Goal: Information Seeking & Learning: Learn about a topic

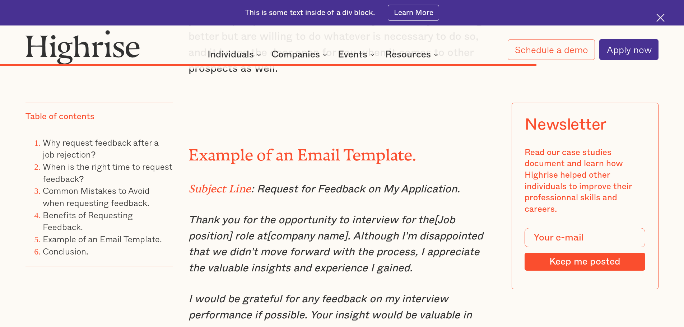
scroll to position [4548, 0]
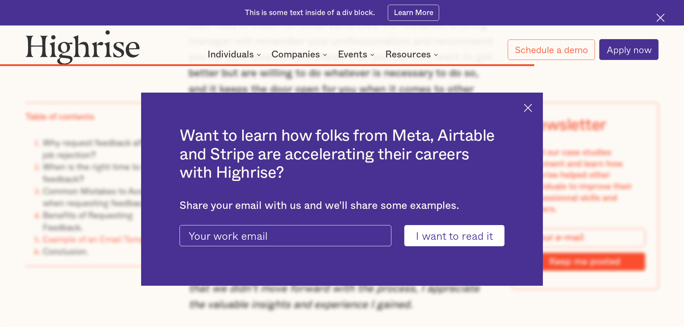
click at [532, 108] on img at bounding box center [528, 108] width 8 height 8
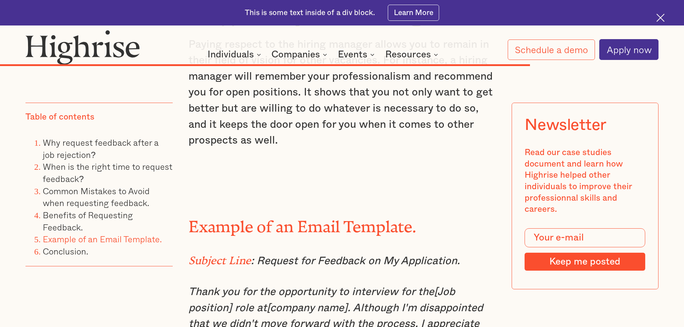
scroll to position [4512, 0]
click at [189, 287] on em "Thank you for the opportunity to interview for the[Job position] role at[compan…" at bounding box center [336, 316] width 295 height 59
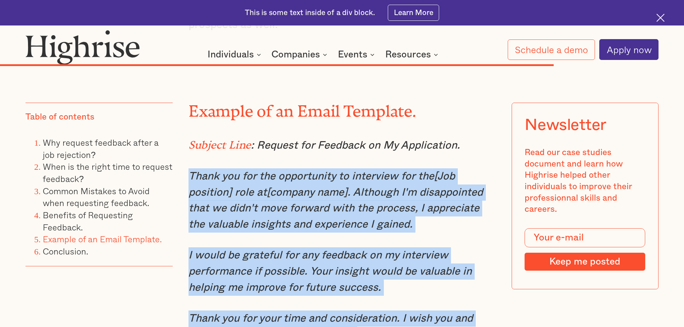
scroll to position [4714, 0]
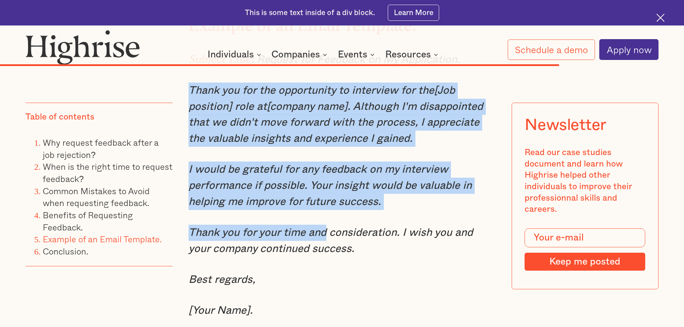
drag, startPoint x: 188, startPoint y: 137, endPoint x: 324, endPoint y: 87, distance: 144.4
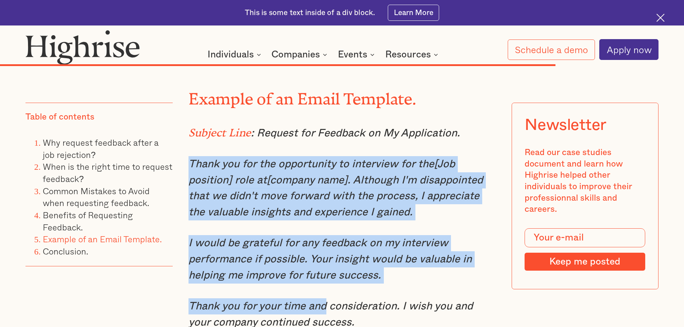
scroll to position [4606, 0]
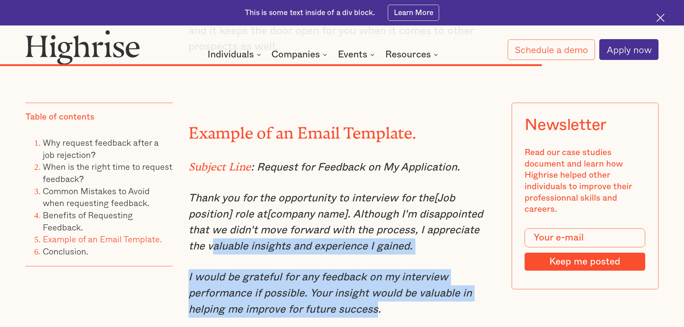
drag, startPoint x: 377, startPoint y: 156, endPoint x: 192, endPoint y: 96, distance: 194.5
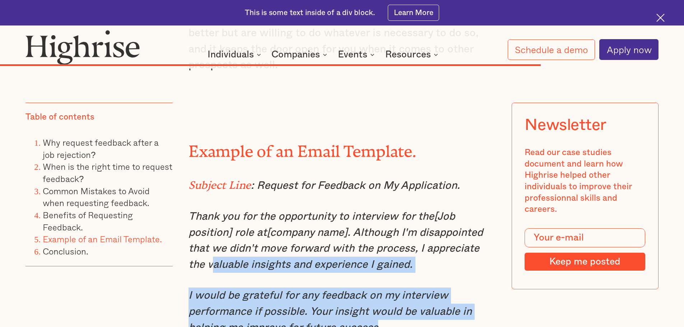
scroll to position [4498, 0]
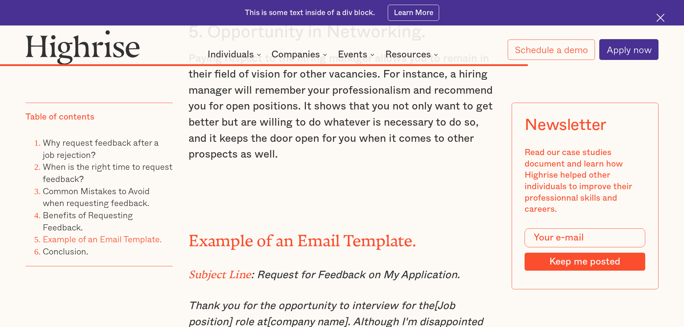
click at [198, 301] on em "Thank you for the opportunity to interview for the[Job position] role at[compan…" at bounding box center [336, 330] width 295 height 59
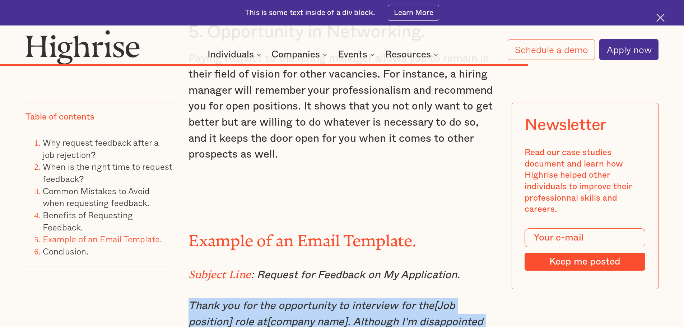
drag, startPoint x: 189, startPoint y: 148, endPoint x: 377, endPoint y: 264, distance: 220.8
copy div "Thank you for the opportunity to interview for the[Job position] role at[compan…"
